Goal: Information Seeking & Learning: Learn about a topic

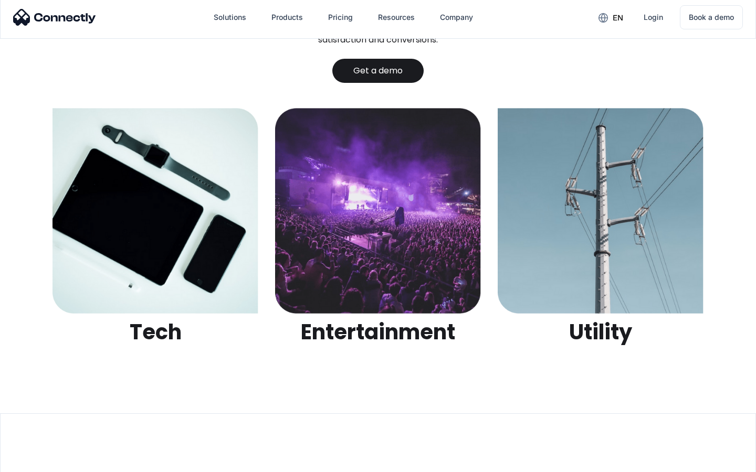
scroll to position [3311, 0]
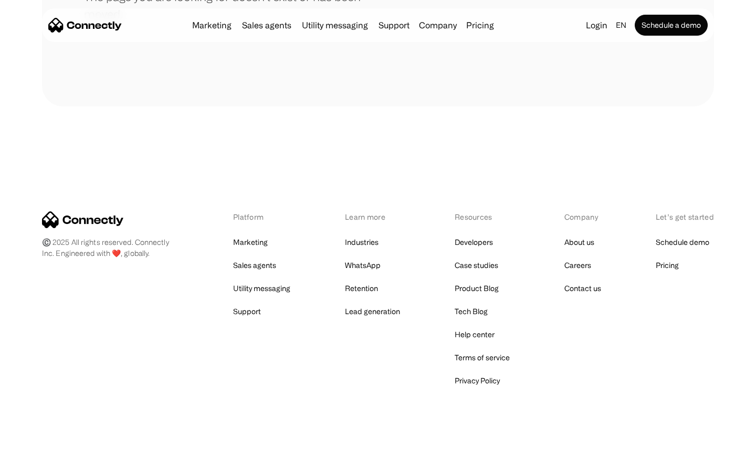
scroll to position [192, 0]
